Goal: Information Seeking & Learning: Find specific page/section

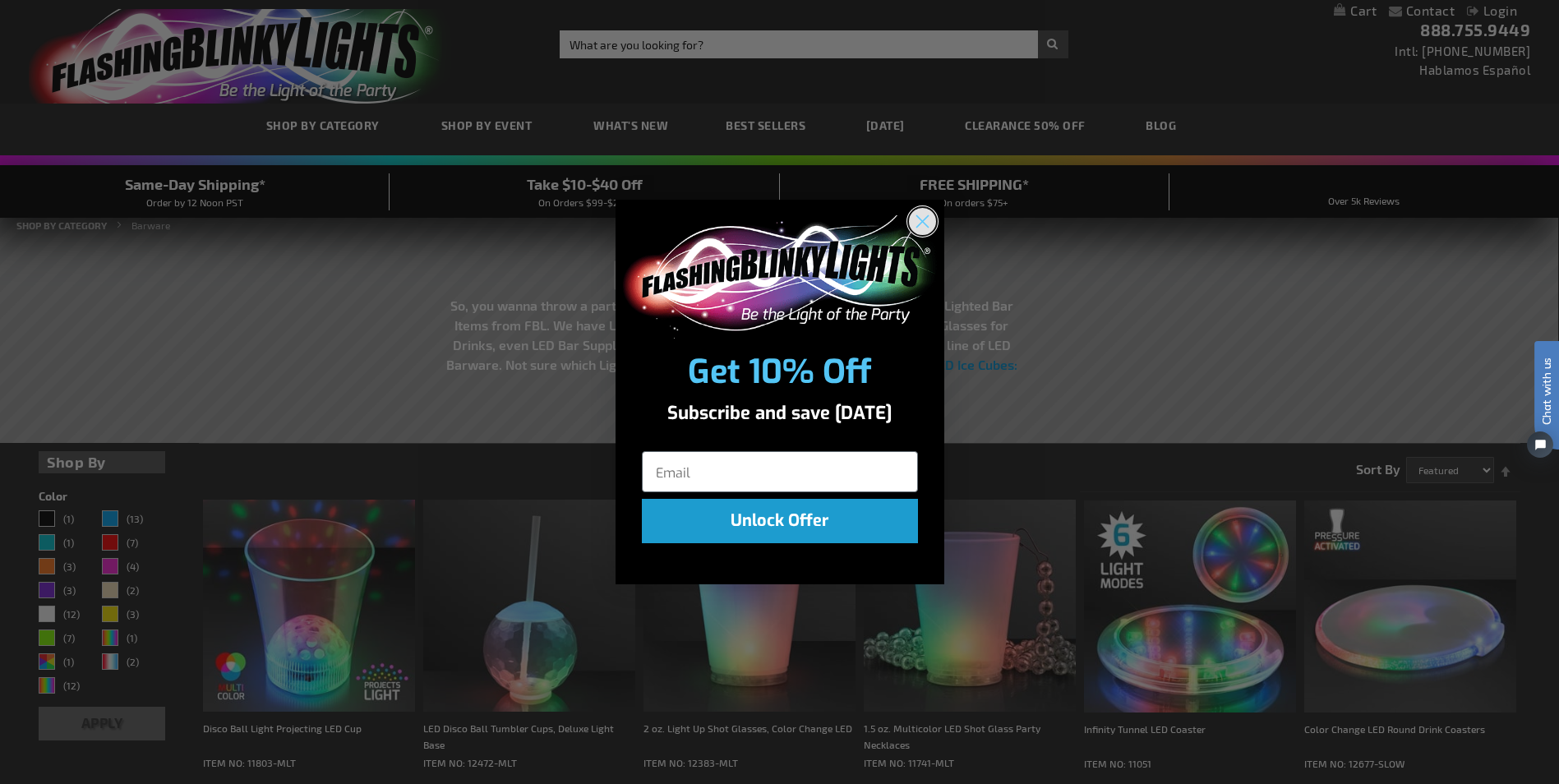
click at [919, 219] on circle "Close dialog" at bounding box center [922, 221] width 27 height 27
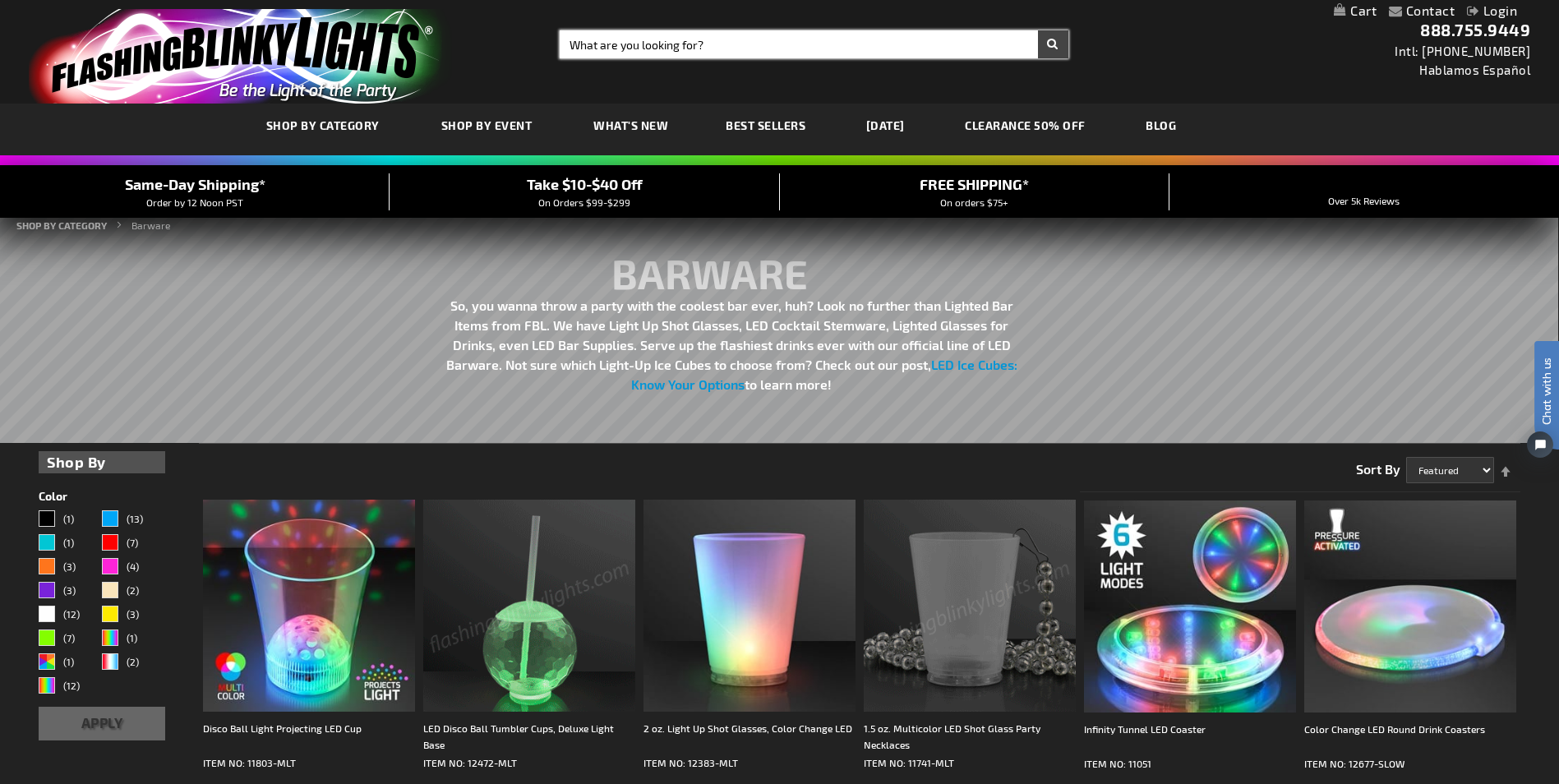
click at [611, 41] on input "Search" at bounding box center [813, 44] width 508 height 28
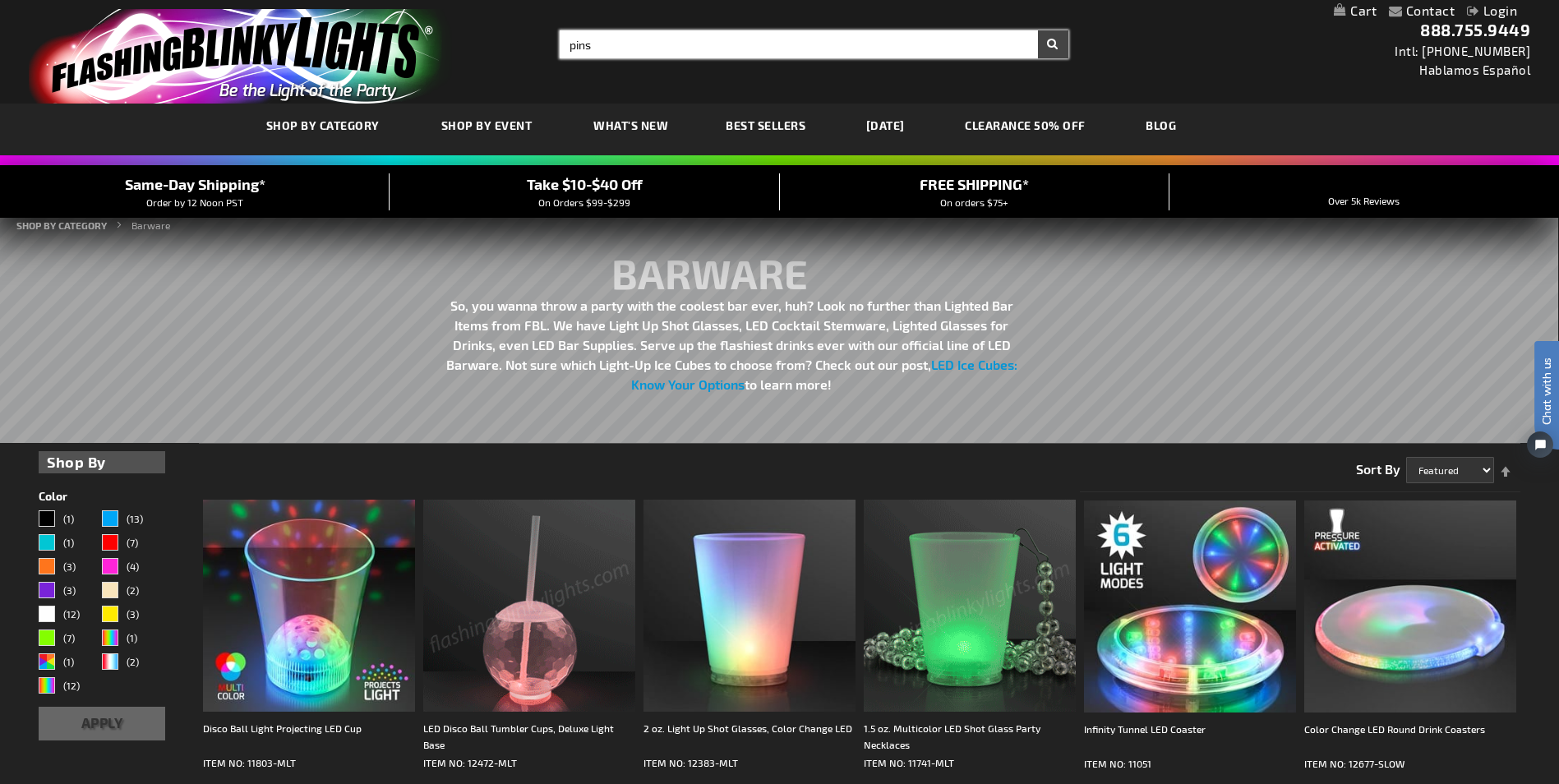
type input "pins"
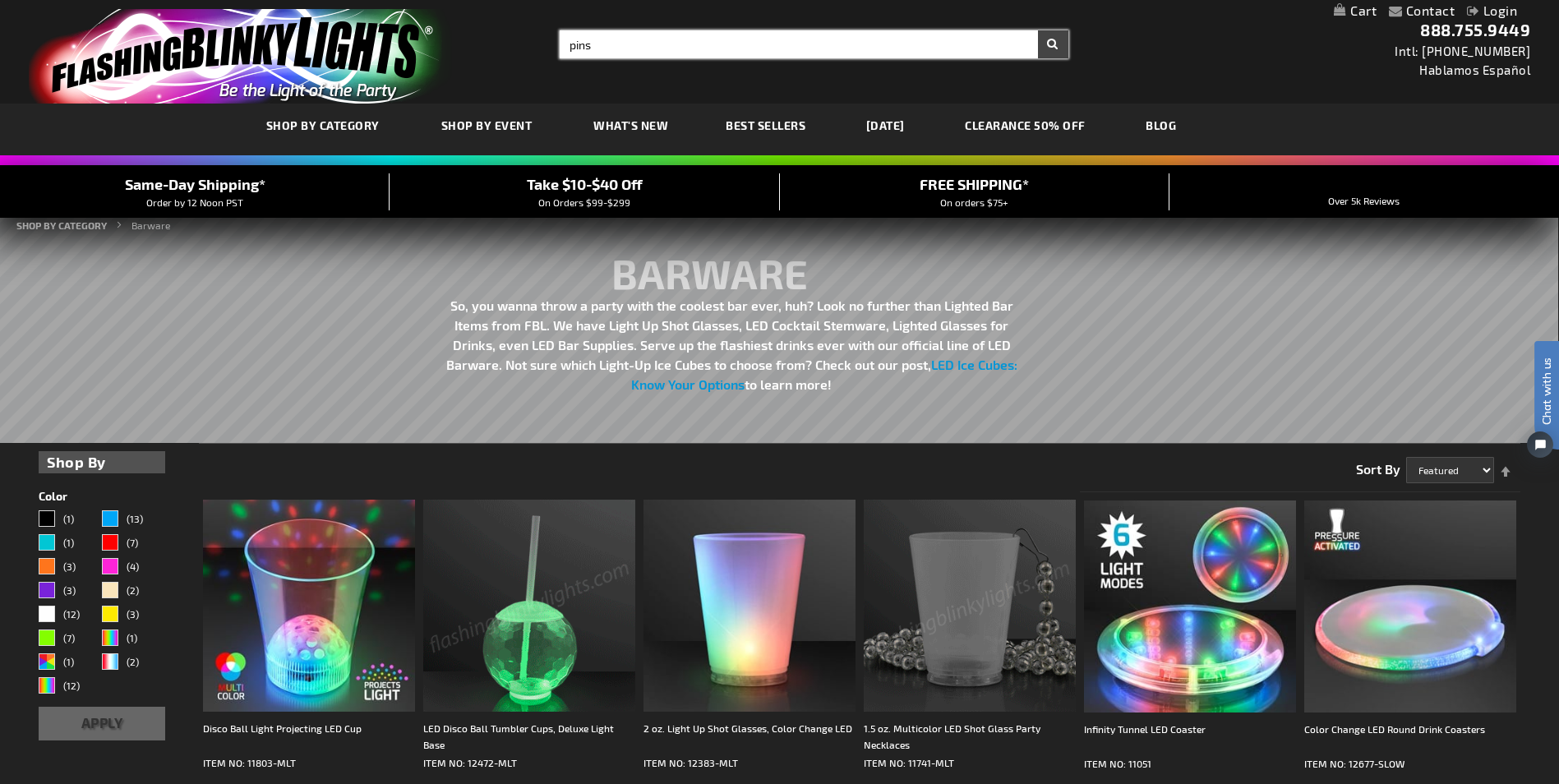
click at [1038, 31] on button "Search" at bounding box center [1053, 44] width 31 height 28
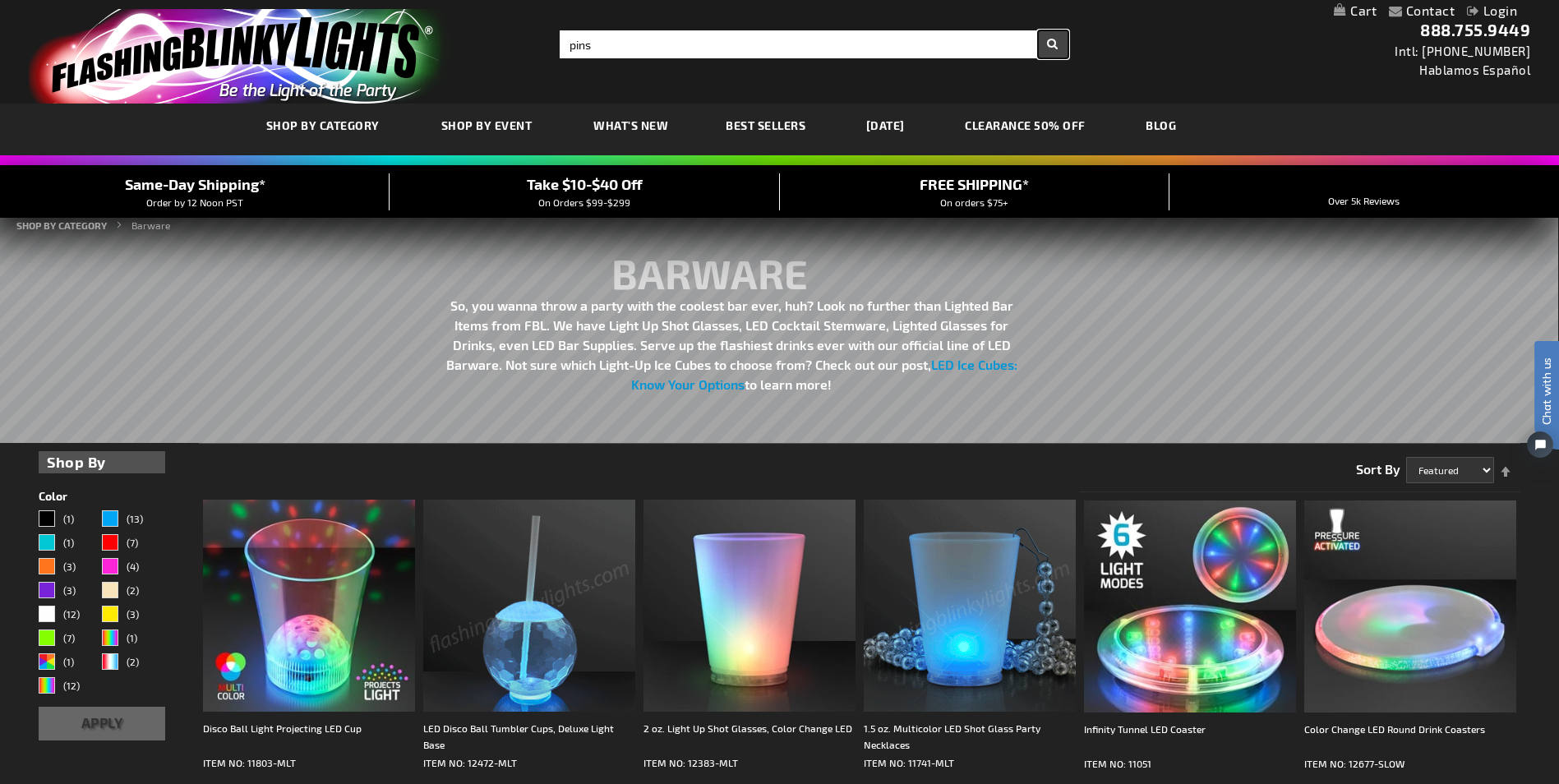
click at [1059, 40] on button "Search" at bounding box center [1053, 44] width 31 height 28
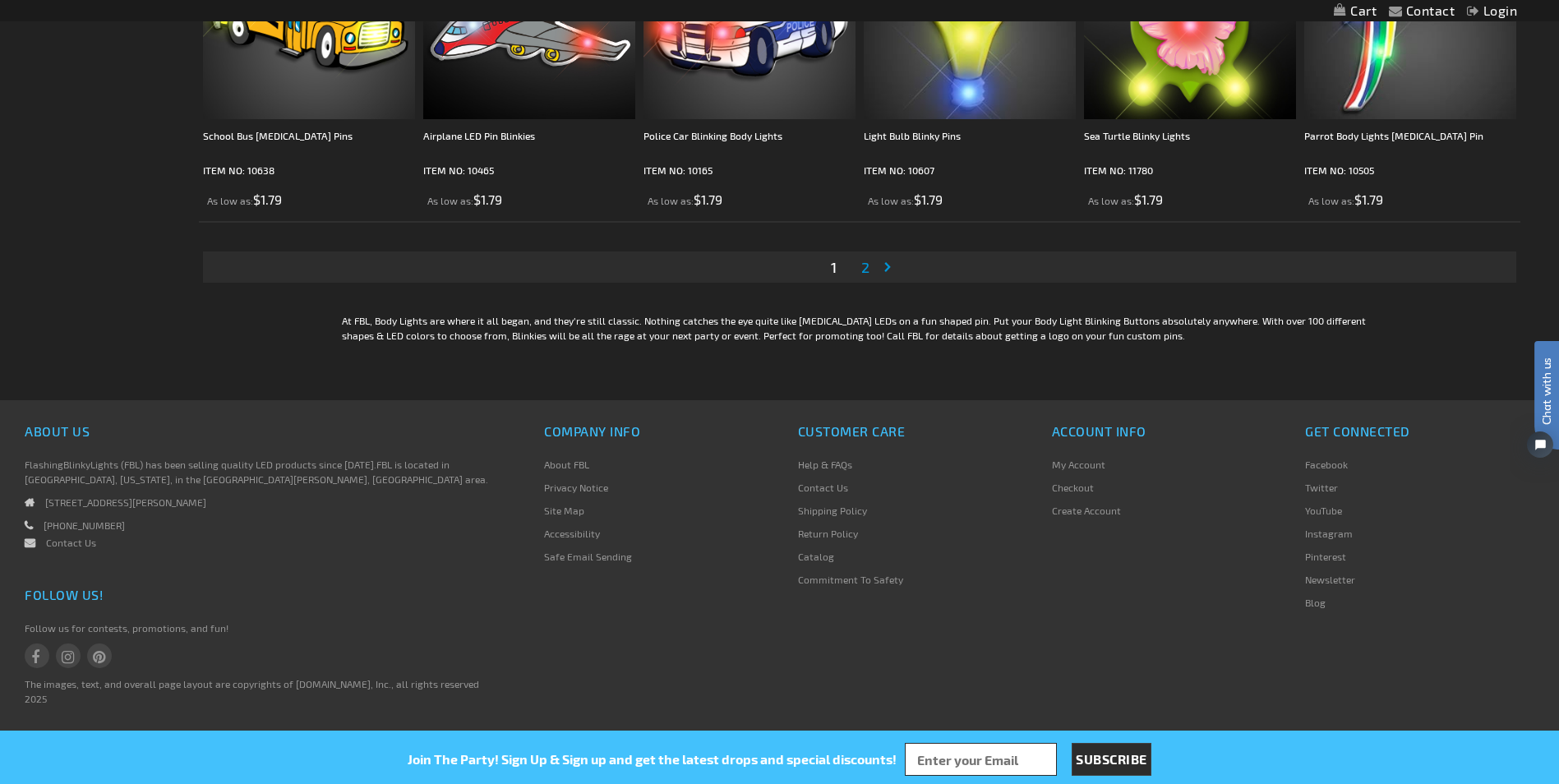
scroll to position [2844, 0]
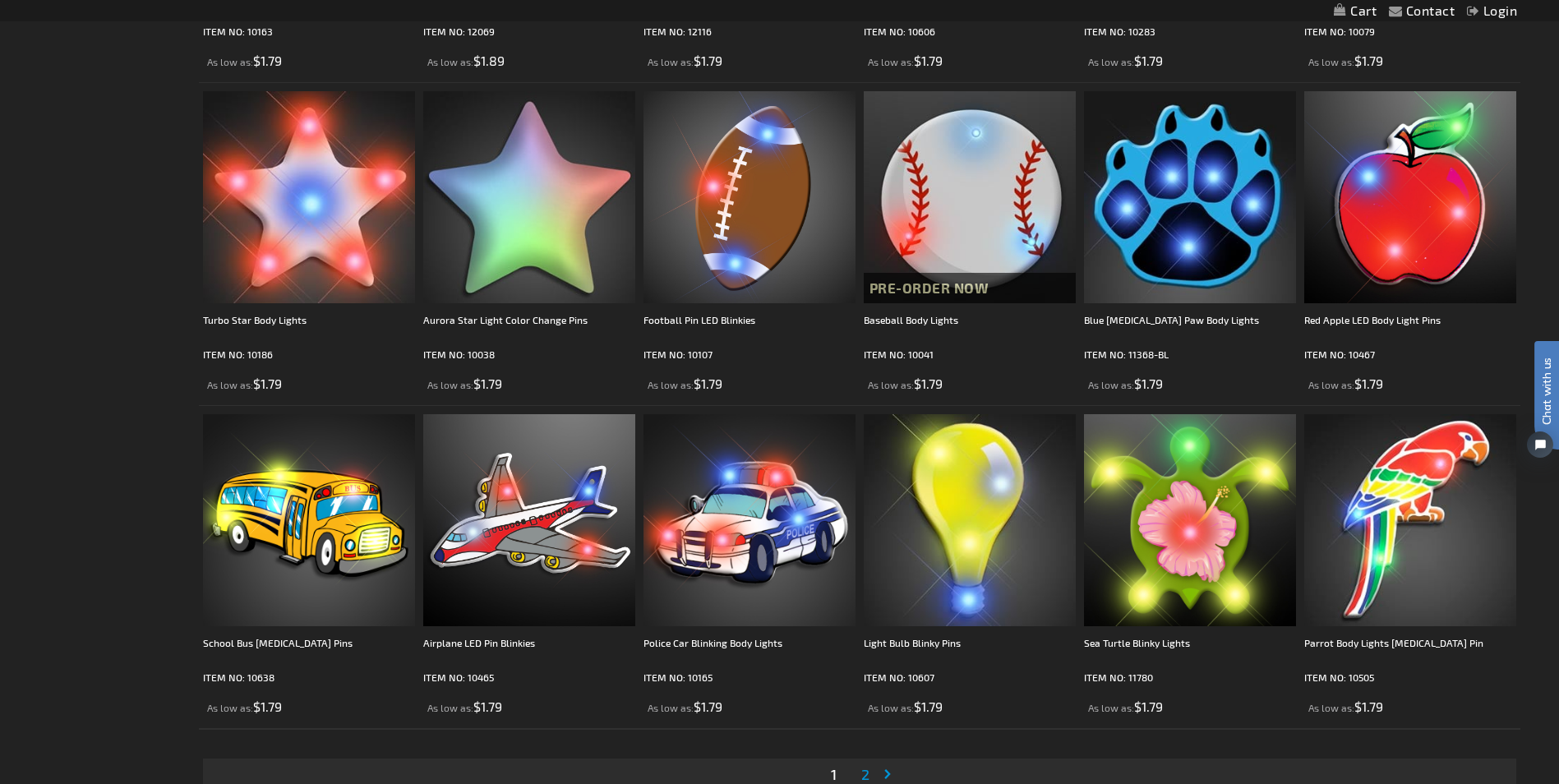
click at [866, 775] on span "2" at bounding box center [865, 774] width 8 height 18
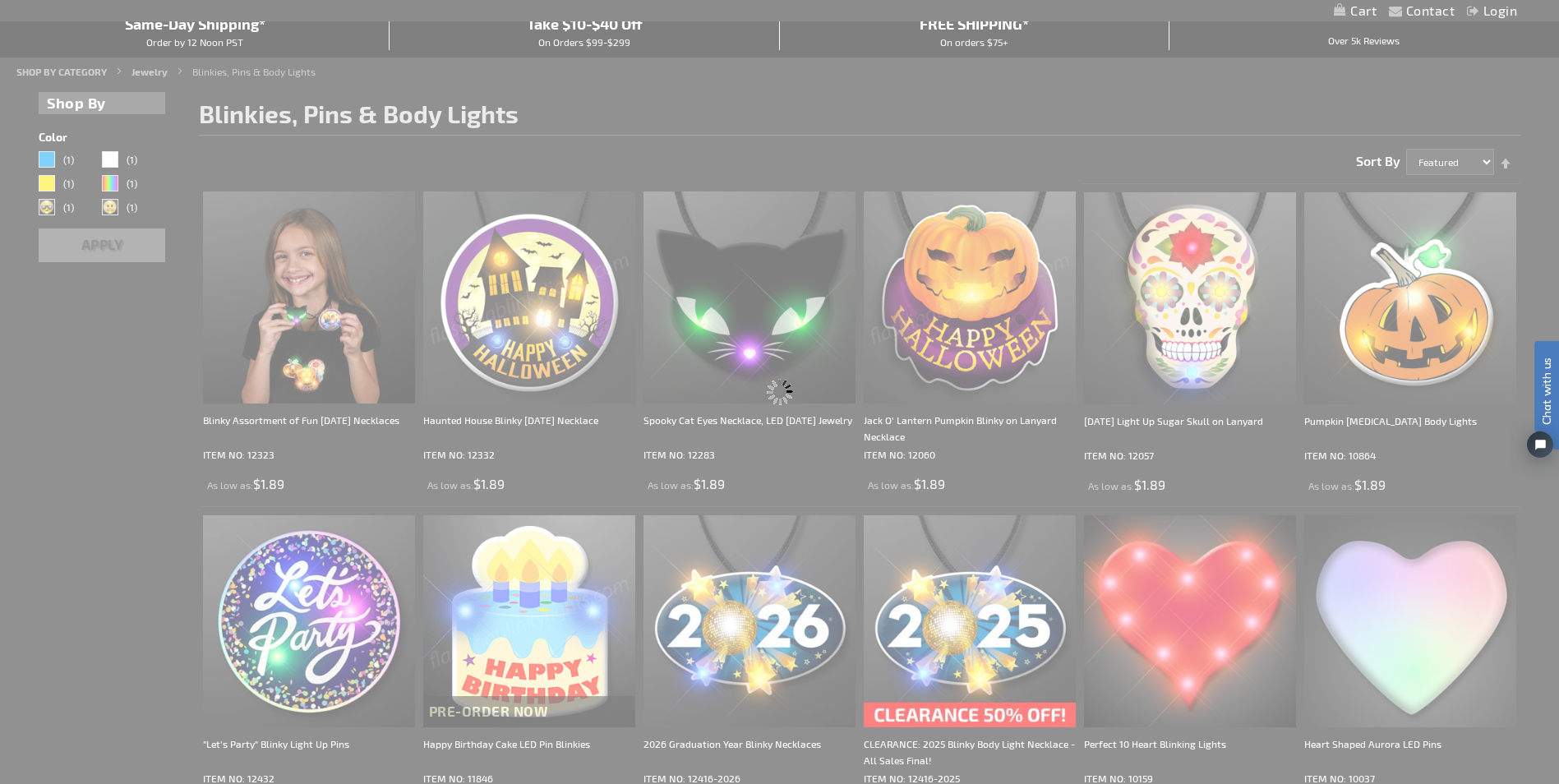
scroll to position [0, 0]
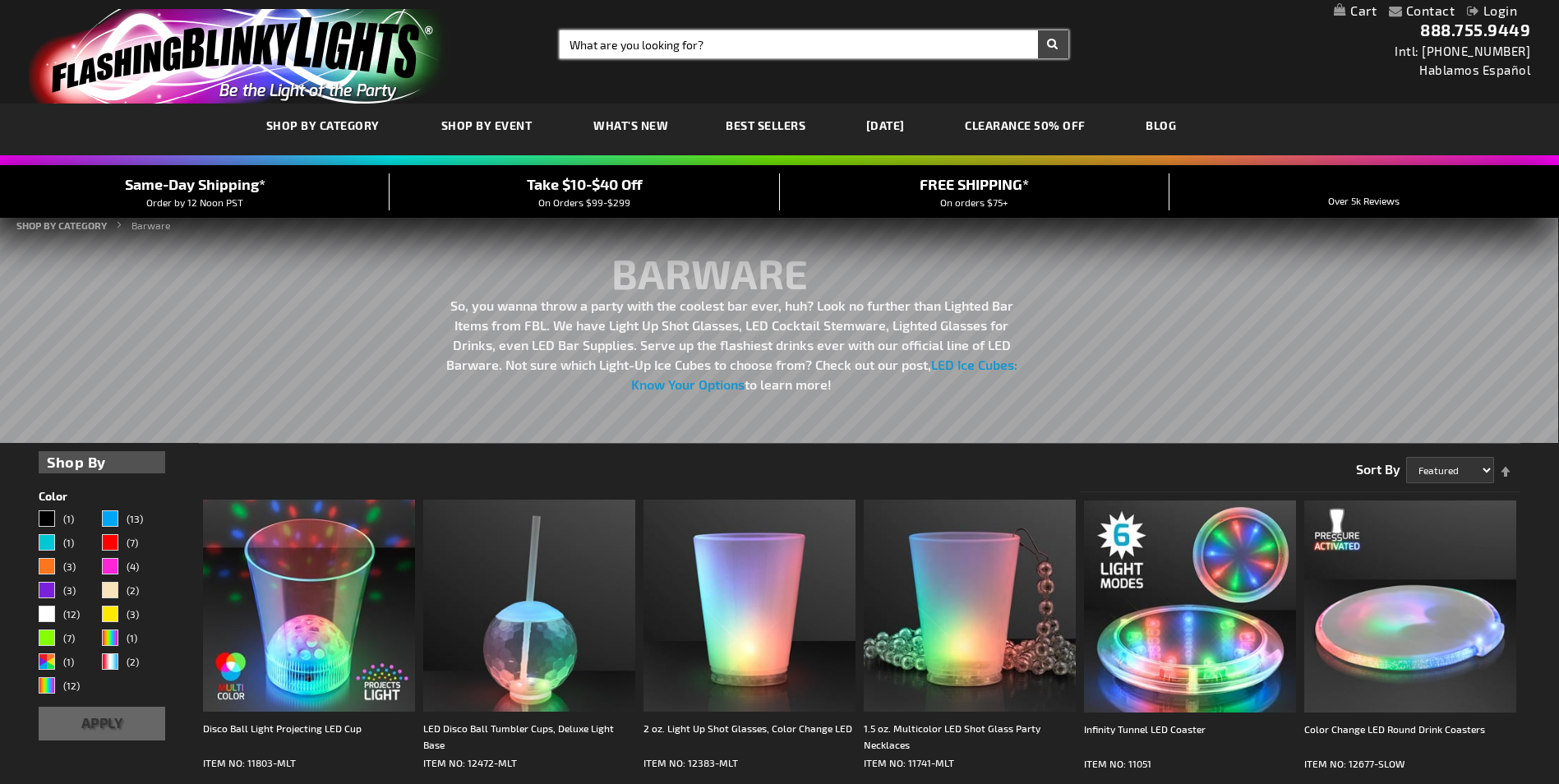
click at [623, 46] on input "Search" at bounding box center [813, 44] width 508 height 28
type input "h"
type input "casino pin"
click at [1038, 31] on button "Search" at bounding box center [1053, 44] width 31 height 28
